Goal: Navigation & Orientation: Find specific page/section

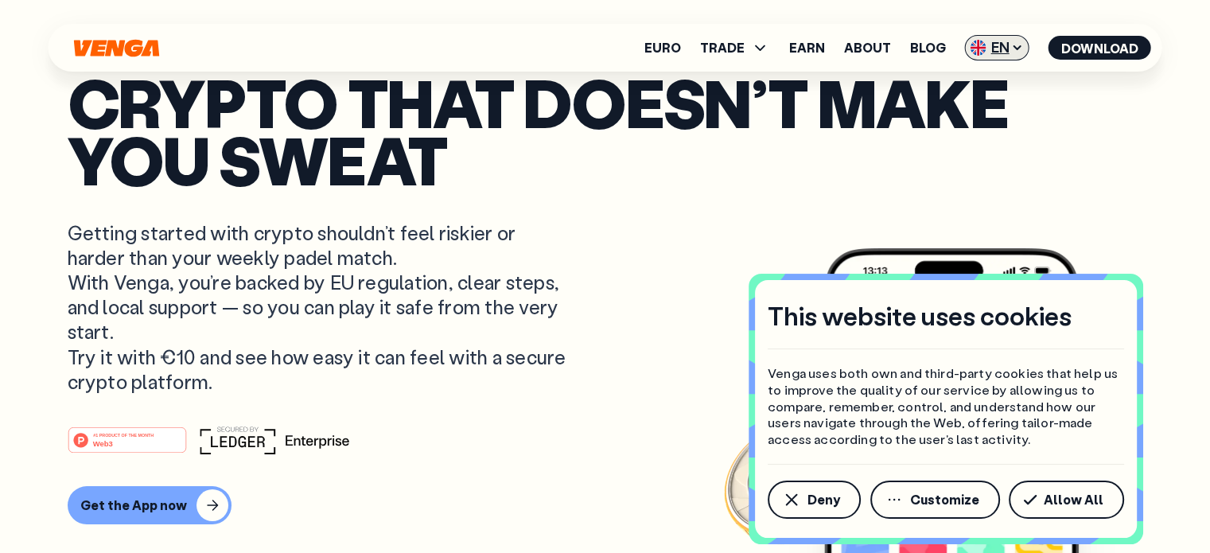
click at [992, 42] on span "EN" at bounding box center [997, 47] width 64 height 25
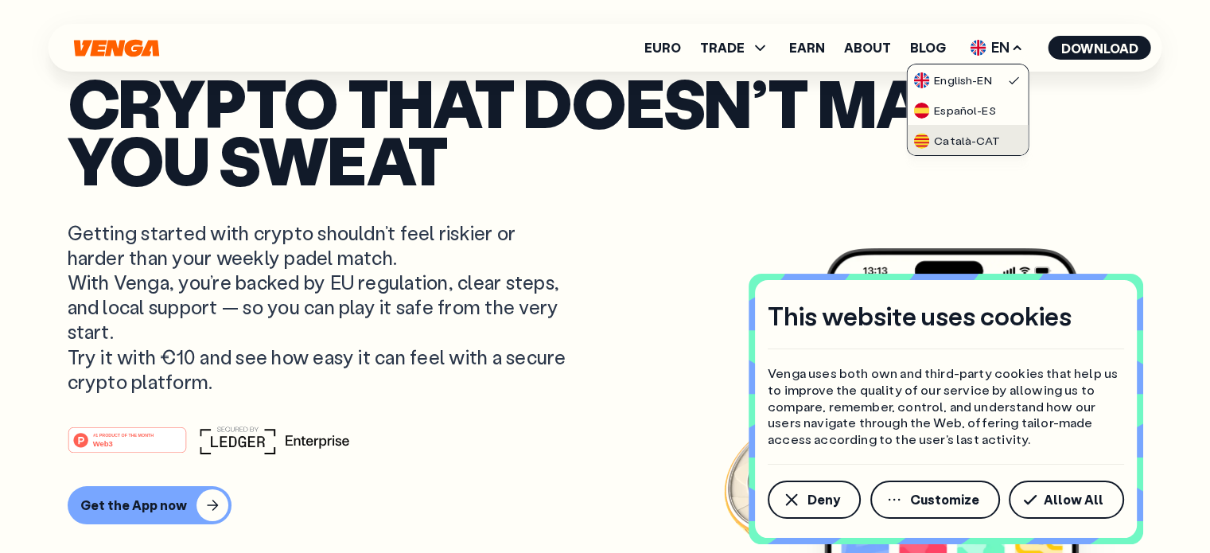
click at [938, 139] on div "Català - CAT" at bounding box center [956, 141] width 86 height 16
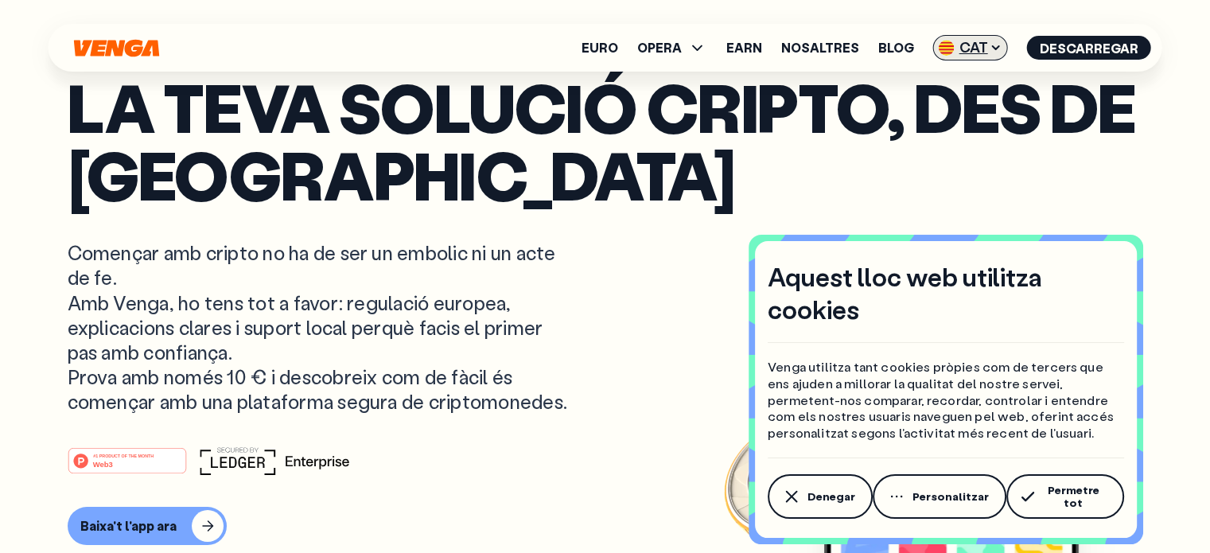
drag, startPoint x: 982, startPoint y: 45, endPoint x: 975, endPoint y: 50, distance: 9.1
click at [982, 45] on span "CAT" at bounding box center [970, 47] width 75 height 25
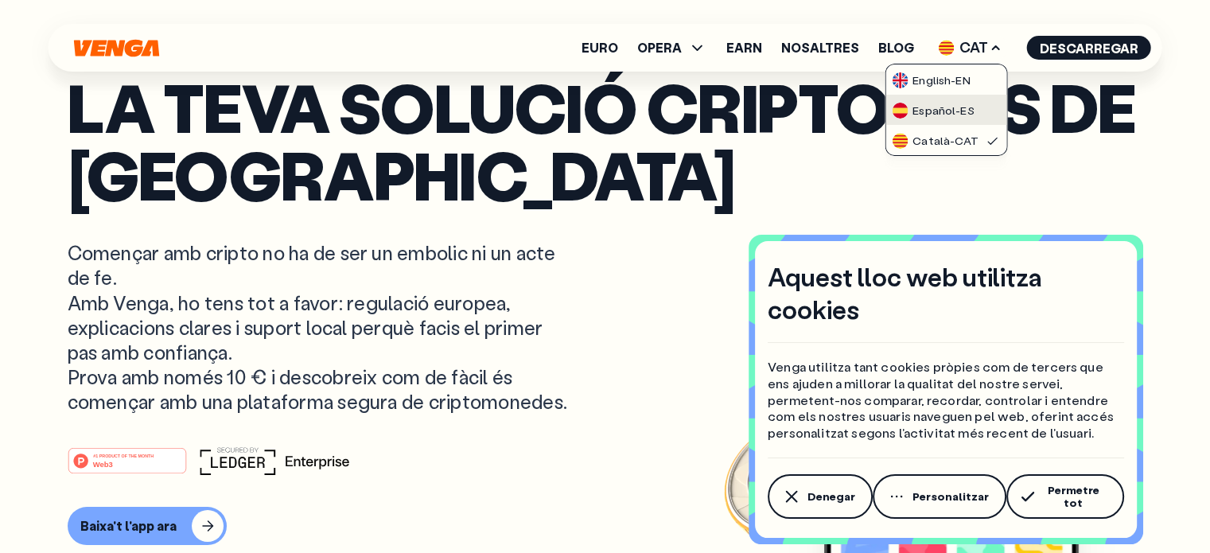
click at [933, 107] on div "Español - ES" at bounding box center [933, 111] width 82 height 16
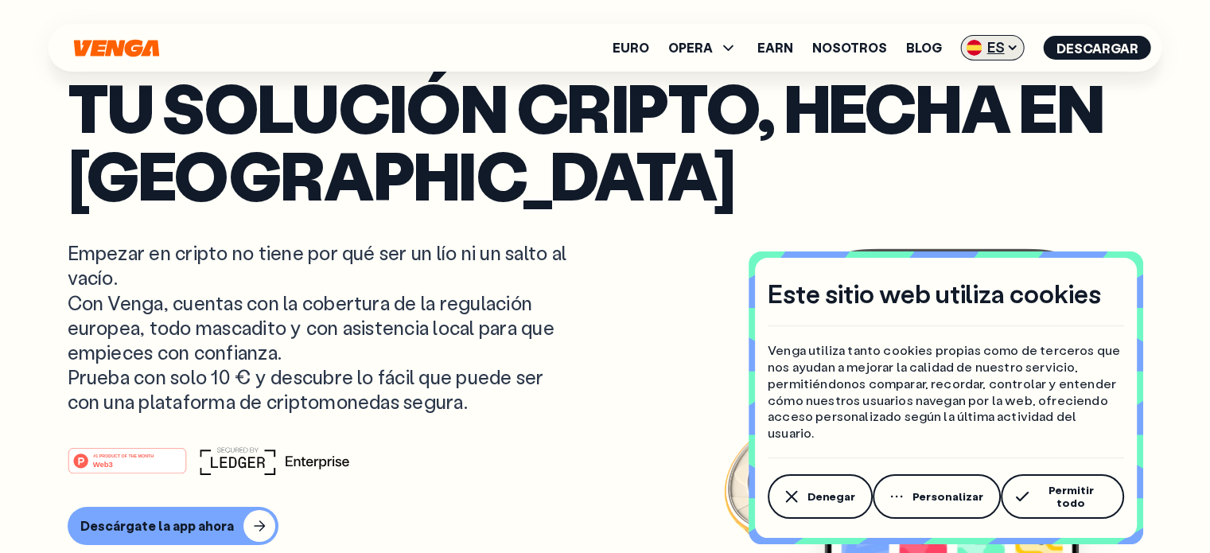
click at [997, 48] on span "ES" at bounding box center [993, 47] width 64 height 25
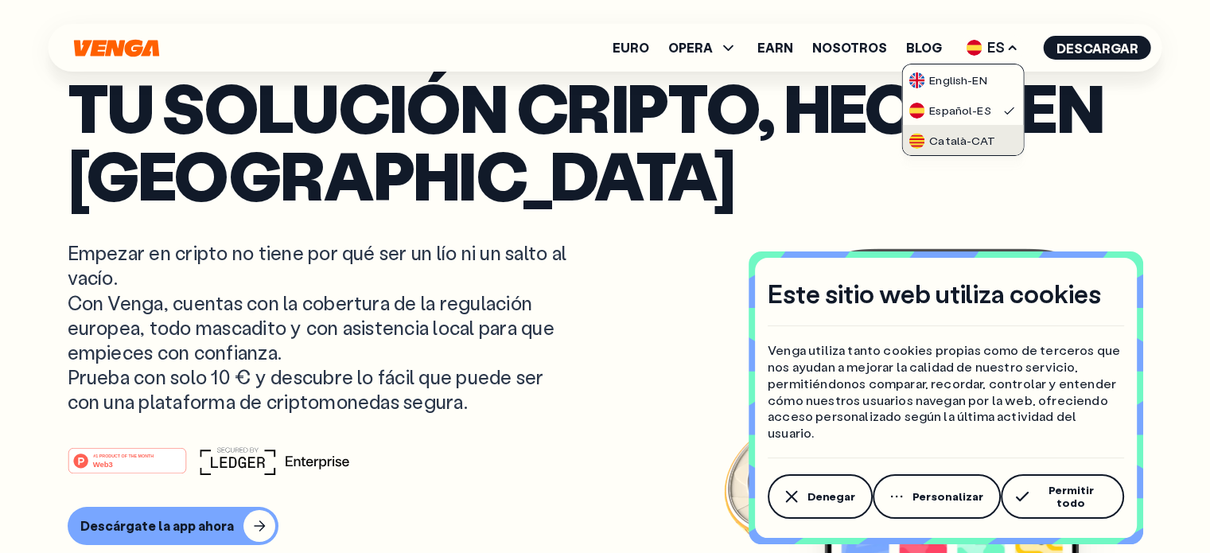
click at [944, 138] on div "Català - CAT" at bounding box center [951, 141] width 86 height 16
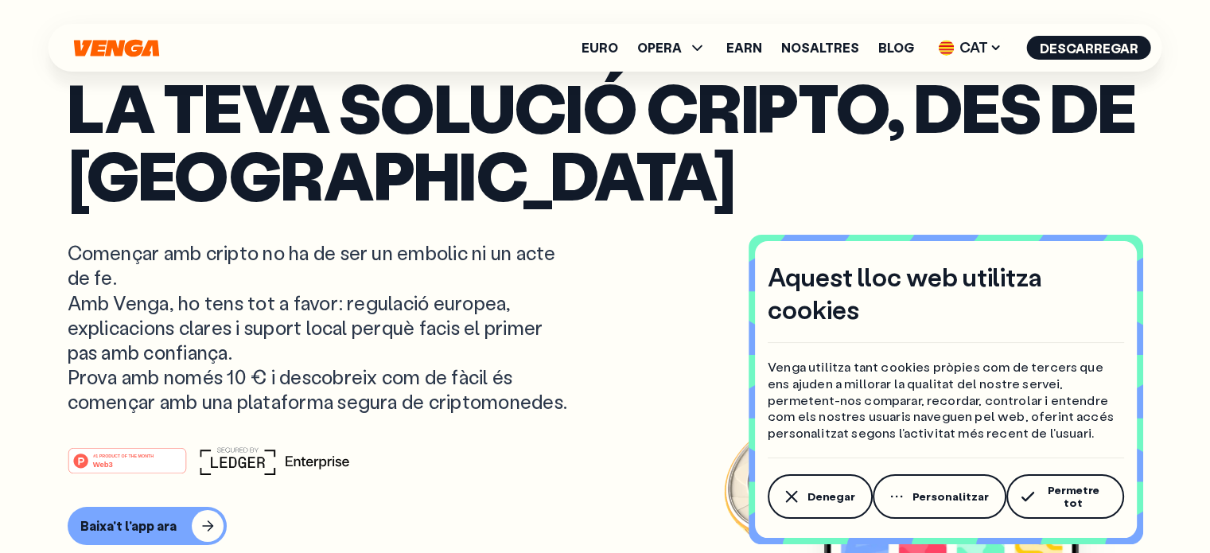
click at [871, 193] on p "La teva solució cripto, des de [GEOGRAPHIC_DATA]" at bounding box center [605, 140] width 1075 height 135
